Goal: Information Seeking & Learning: Learn about a topic

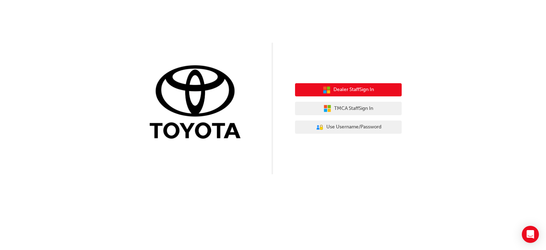
click at [344, 89] on span "Dealer Staff Sign In" at bounding box center [353, 90] width 40 height 8
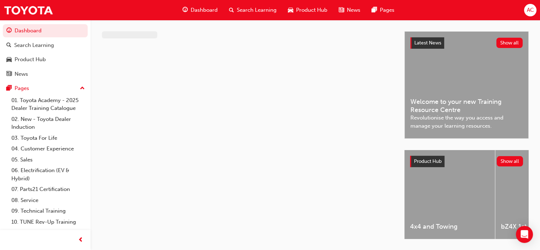
click at [525, 13] on div "AC" at bounding box center [530, 10] width 12 height 12
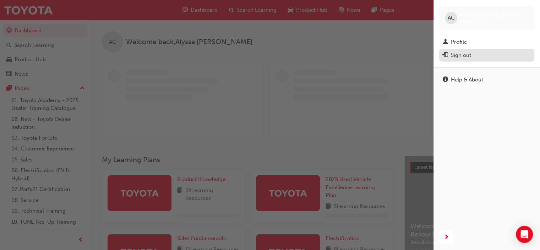
click at [465, 56] on div "Sign out" at bounding box center [461, 55] width 20 height 8
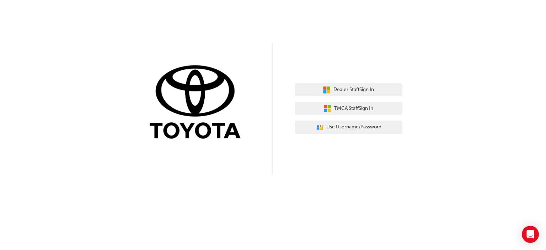
click at [248, 40] on div "Dealer Staff Sign In TMCA Staff Sign In User Authentication Icon - Blue Person,…" at bounding box center [273, 87] width 546 height 174
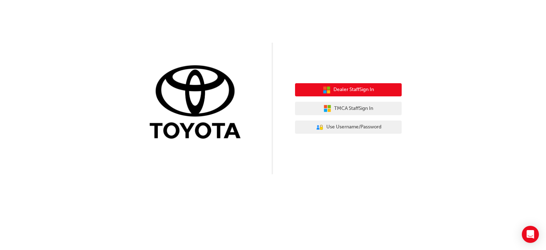
click at [342, 92] on span "Dealer Staff Sign In" at bounding box center [353, 90] width 40 height 8
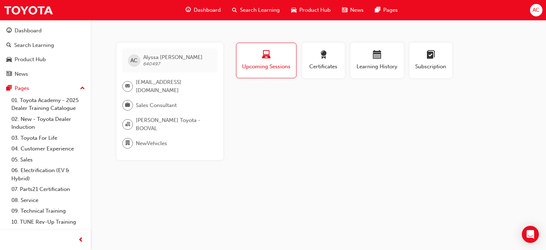
click at [537, 10] on span "AC" at bounding box center [535, 10] width 7 height 8
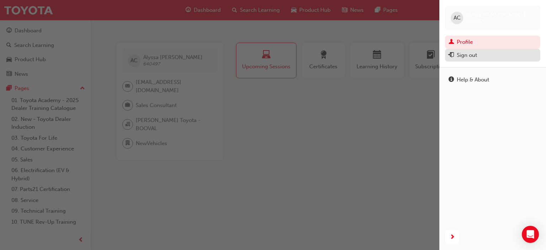
click at [475, 53] on div "Sign out" at bounding box center [466, 55] width 20 height 8
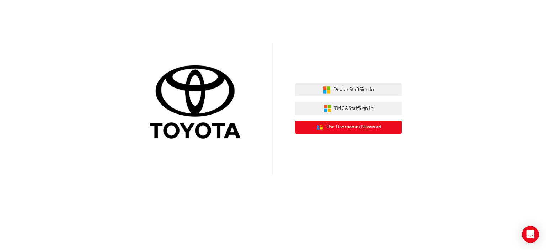
click at [344, 132] on button "User Authentication Icon - Blue Person, Gold Lock Use Username/Password" at bounding box center [348, 126] width 107 height 13
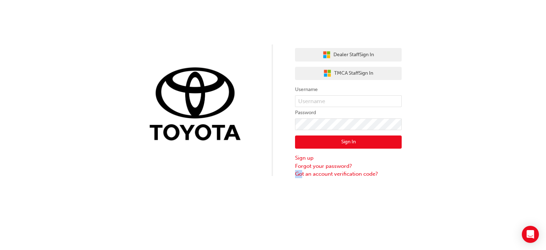
drag, startPoint x: 285, startPoint y: 208, endPoint x: 301, endPoint y: 179, distance: 33.7
click at [301, 179] on div "Dealer Staff Sign In TMCA Staff Sign In Username Password Sign In Sign up Forgo…" at bounding box center [273, 125] width 546 height 250
click at [336, 103] on input "text" at bounding box center [348, 101] width 107 height 12
click at [355, 103] on input "text" at bounding box center [348, 101] width 107 height 12
type input "joshua.steckiw"
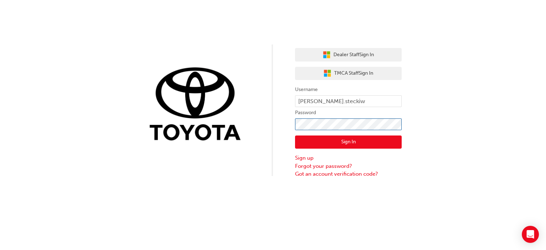
click button "Sign In" at bounding box center [348, 141] width 107 height 13
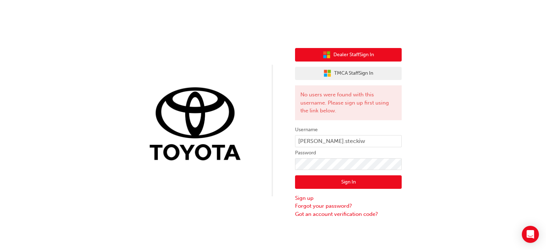
click at [364, 52] on span "Dealer Staff Sign In" at bounding box center [353, 55] width 40 height 8
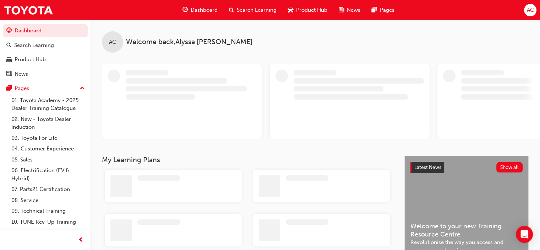
click at [533, 11] on span "AC" at bounding box center [530, 10] width 7 height 8
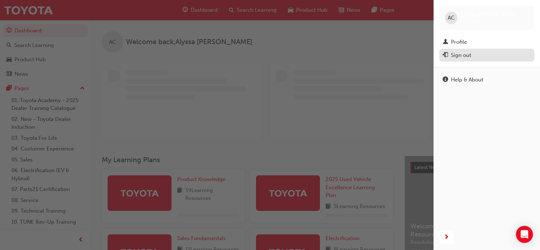
click at [452, 57] on div "Sign out" at bounding box center [461, 55] width 20 height 8
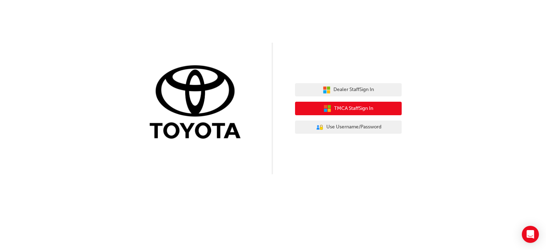
click at [356, 109] on span "TMCA Staff Sign In" at bounding box center [353, 108] width 39 height 8
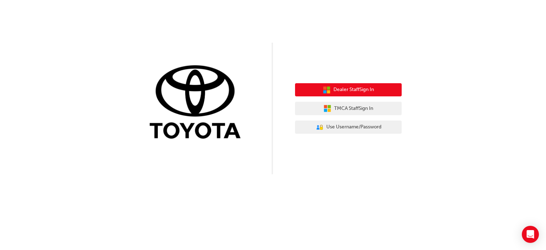
click at [348, 88] on span "Dealer Staff Sign In" at bounding box center [353, 90] width 40 height 8
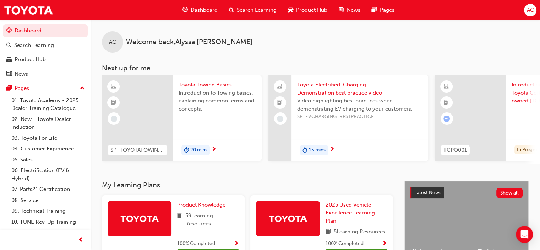
click at [531, 13] on span "AC" at bounding box center [530, 10] width 7 height 8
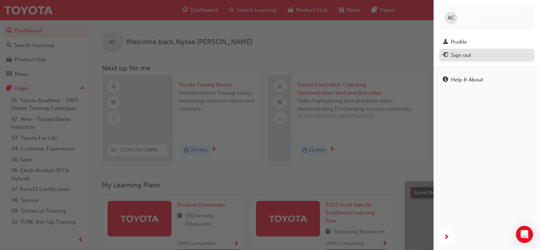
click at [472, 61] on button "Sign out" at bounding box center [486, 55] width 95 height 13
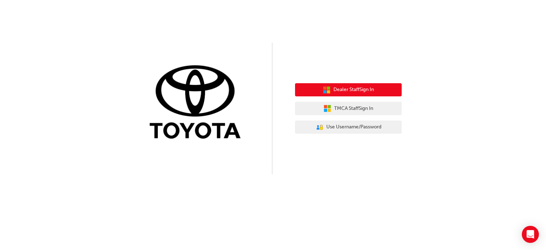
click at [385, 90] on button "Dealer Staff Sign In" at bounding box center [348, 89] width 107 height 13
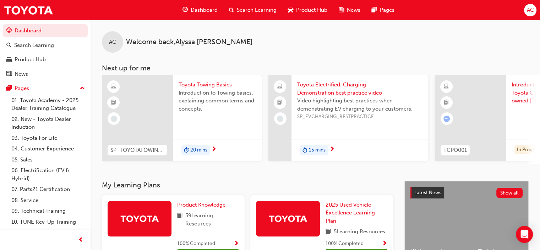
click at [527, 10] on span "AC" at bounding box center [530, 10] width 7 height 8
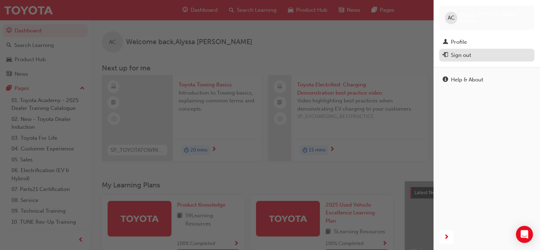
click at [477, 54] on div "Sign out" at bounding box center [487, 55] width 88 height 9
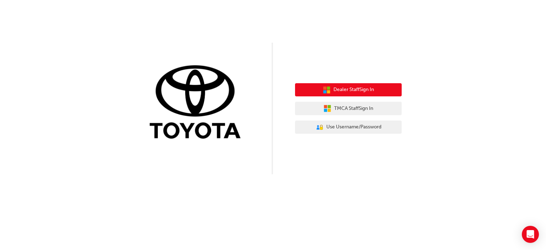
click at [358, 92] on span "Dealer Staff Sign In" at bounding box center [353, 90] width 40 height 8
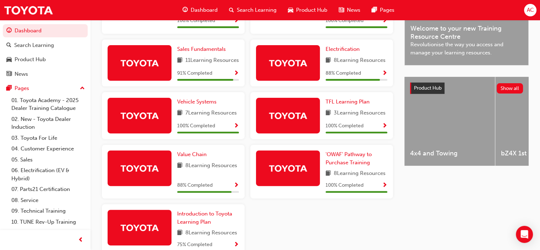
scroll to position [168, 0]
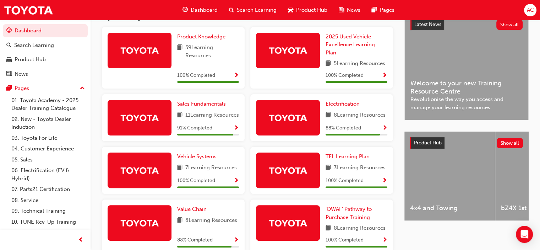
click at [384, 131] on span "Show Progress" at bounding box center [384, 128] width 5 height 6
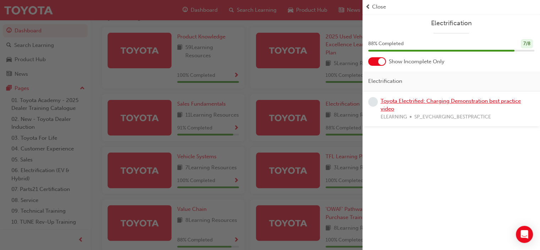
click at [426, 101] on link "Toyota Electrified: Charging Demonstration best practice video" at bounding box center [451, 105] width 140 height 15
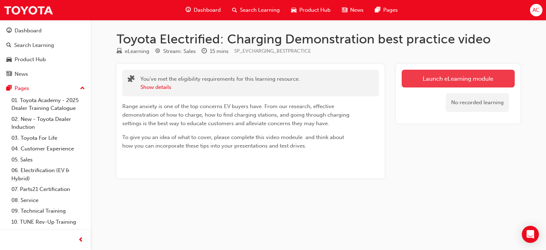
click at [443, 79] on link "Launch eLearning module" at bounding box center [457, 79] width 113 height 18
